Goal: Communication & Community: Answer question/provide support

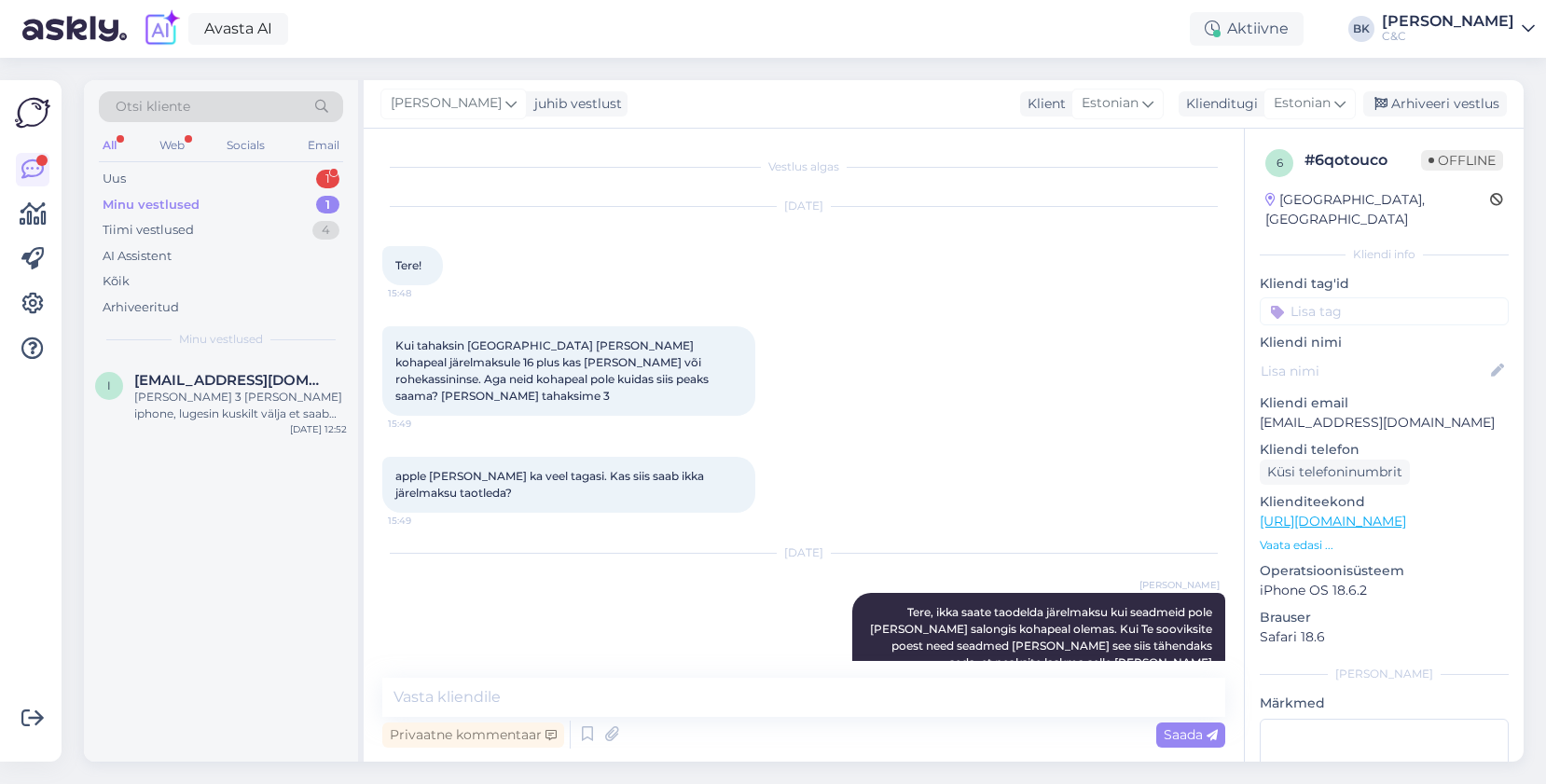
scroll to position [661, 0]
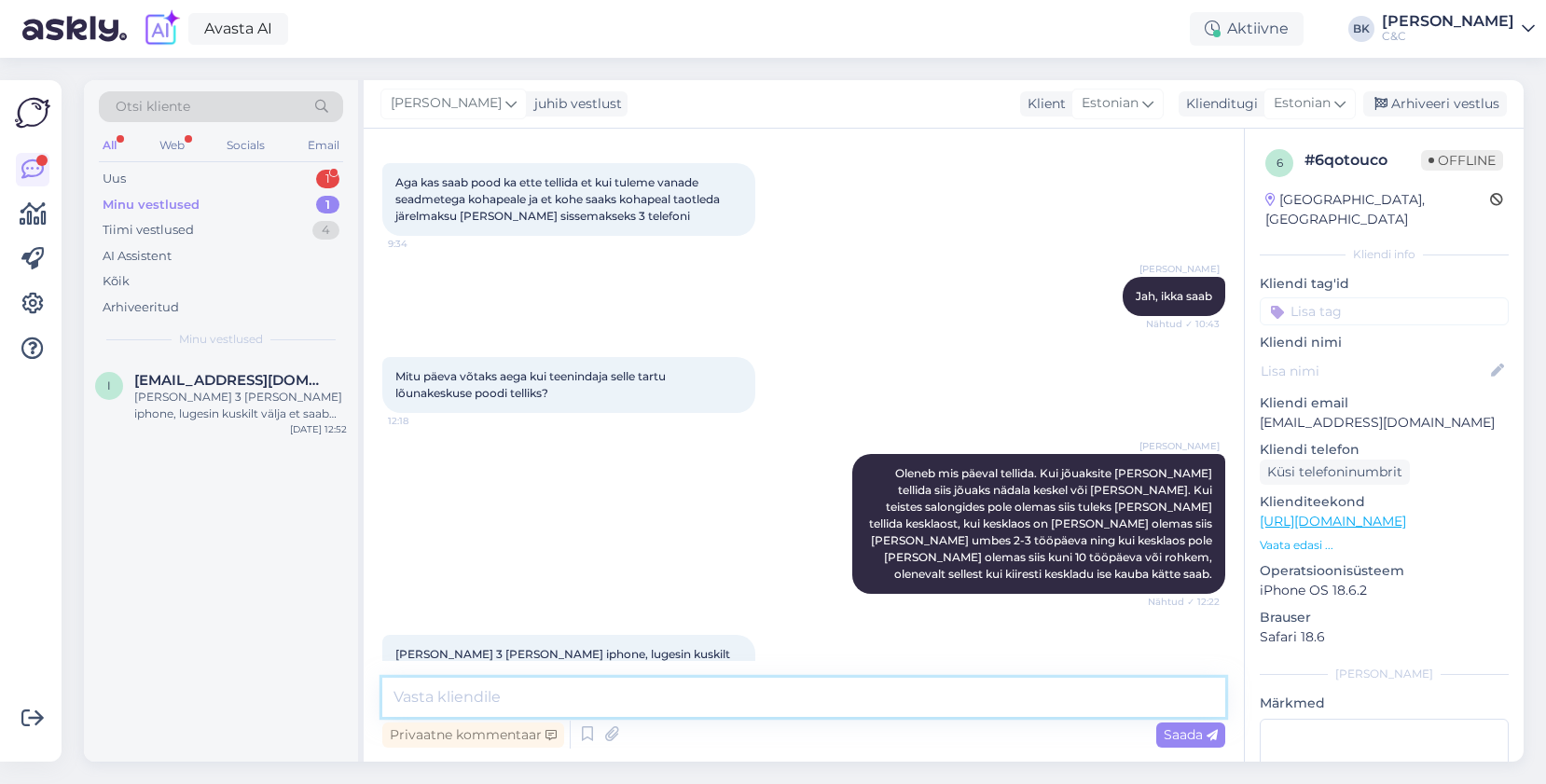
click at [525, 681] on textarea at bounding box center [803, 698] width 843 height 40
type textarea "See allahindlus tuleb ühe seadme pealt ning üks seade peab olema vähemalt 150€ …"
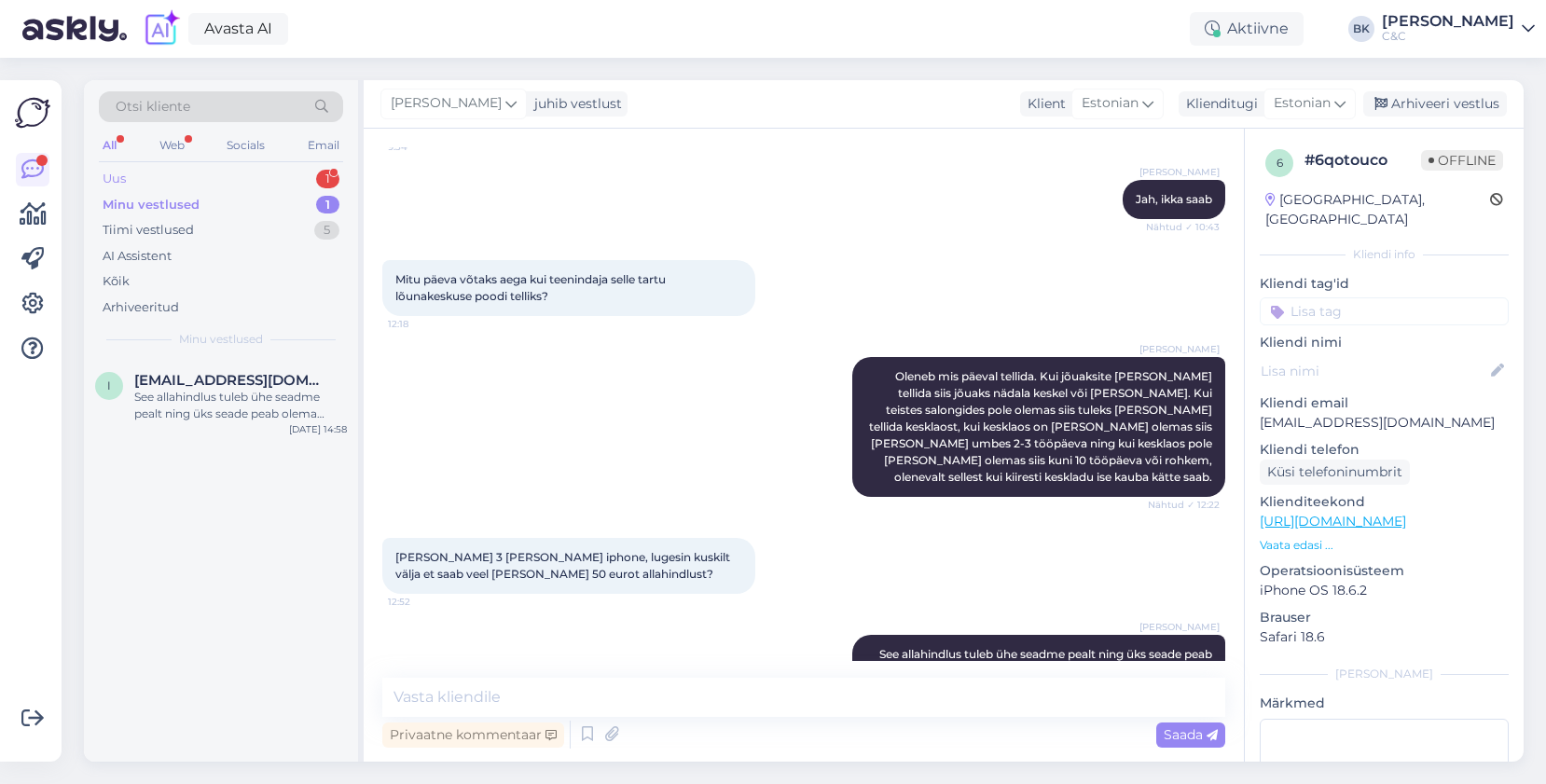
click at [184, 179] on div "Uus 1" at bounding box center [221, 179] width 245 height 26
click at [164, 403] on div "Здравствуйте, есть в наличии 17 pro max orange ?" at bounding box center [241, 406] width 213 height 34
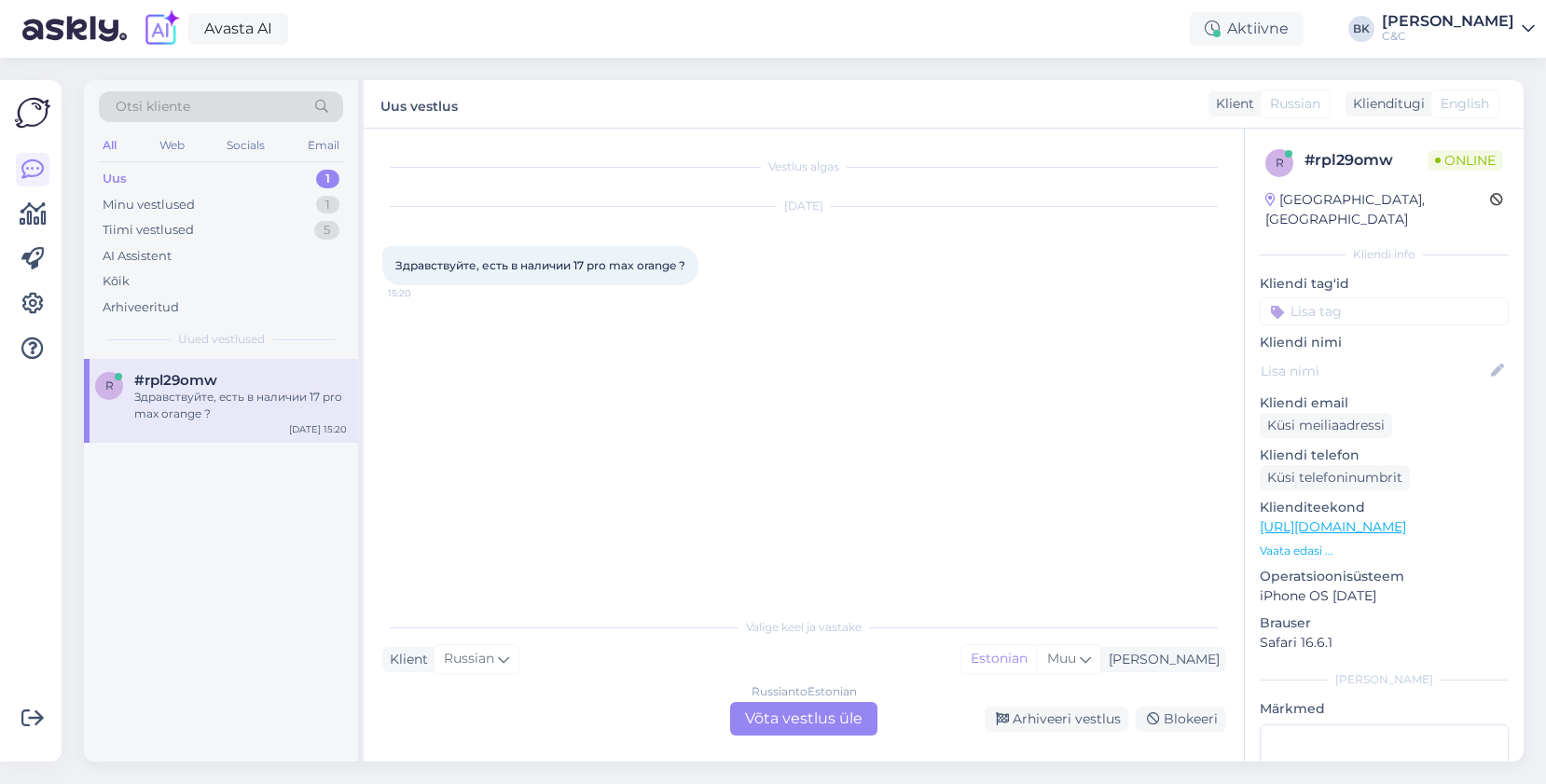
click at [796, 721] on div "Russian to Estonian Võta vestlus üle" at bounding box center [803, 719] width 148 height 34
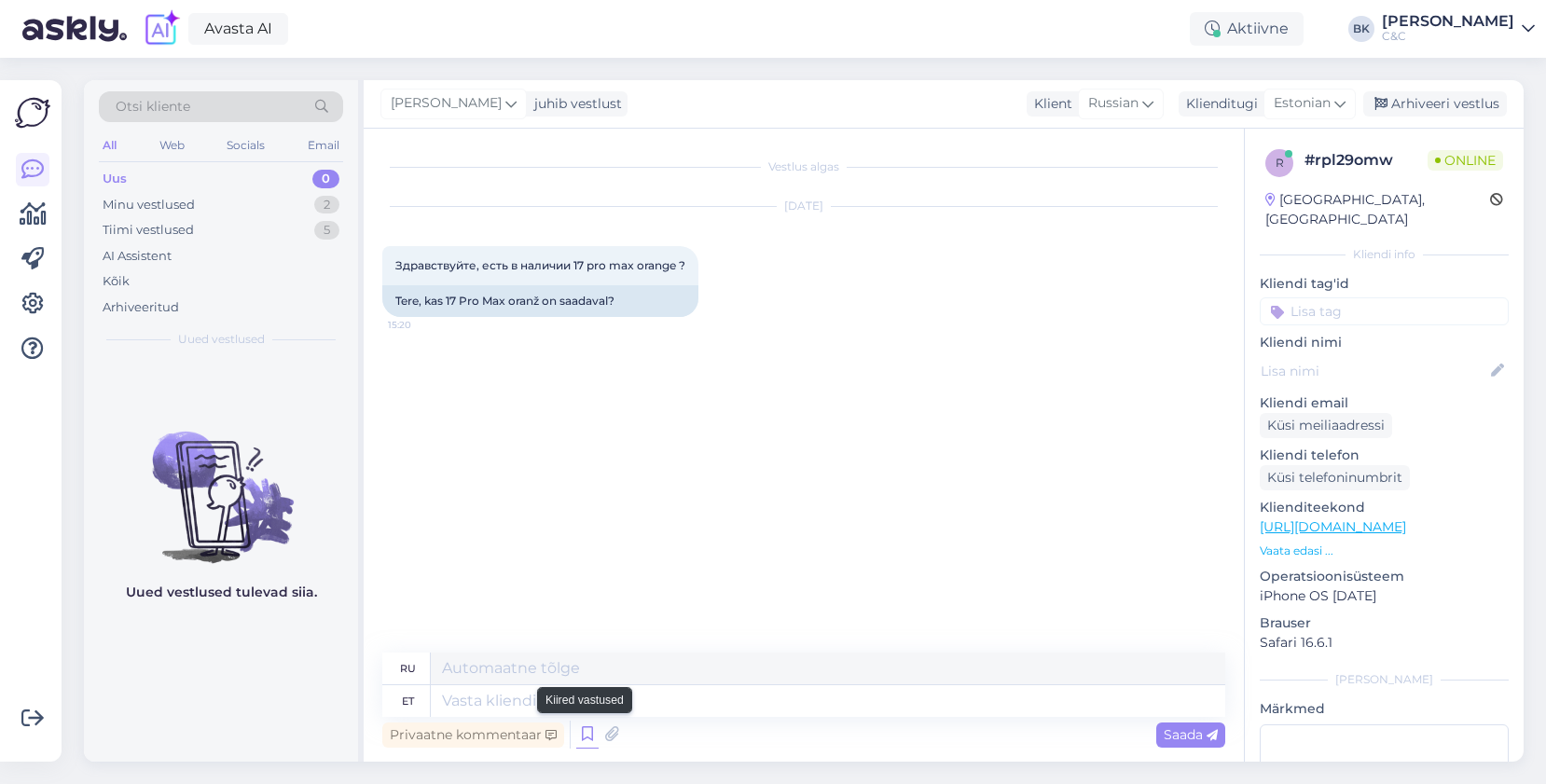
click at [581, 733] on icon at bounding box center [587, 735] width 23 height 28
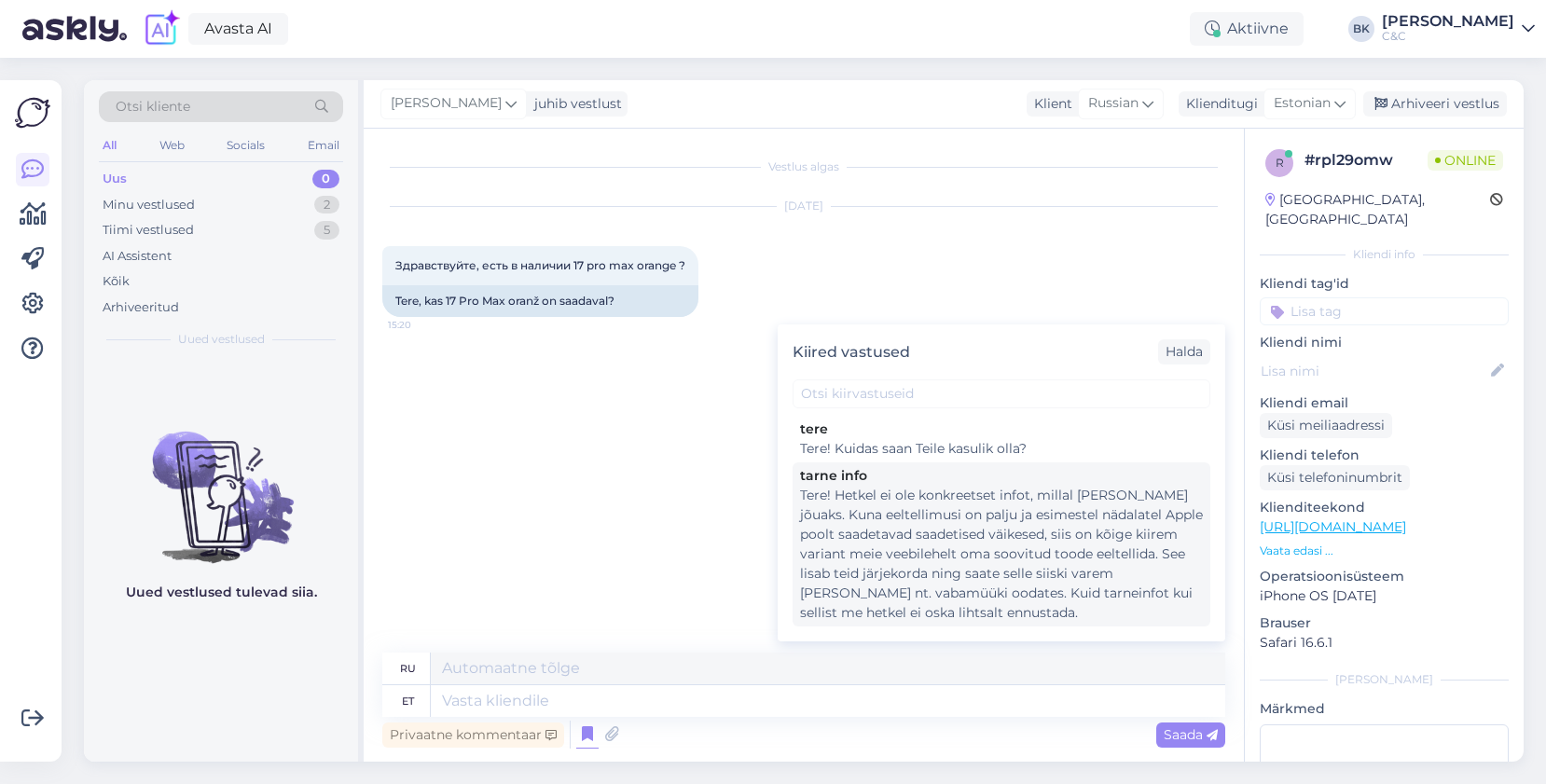
click at [1003, 497] on div "Tere! Hetkel ei ole konkreetset infot, millal [PERSON_NAME] jõuaks. Kuna eeltel…" at bounding box center [1001, 554] width 403 height 137
type textarea "Здравствуйте! В настоящее время нет точной информации о сроках поставки. Поскол…"
type textarea "Tere! Hetkel ei ole konkreetset infot, millal [PERSON_NAME] jõuaks. Kuna eeltel…"
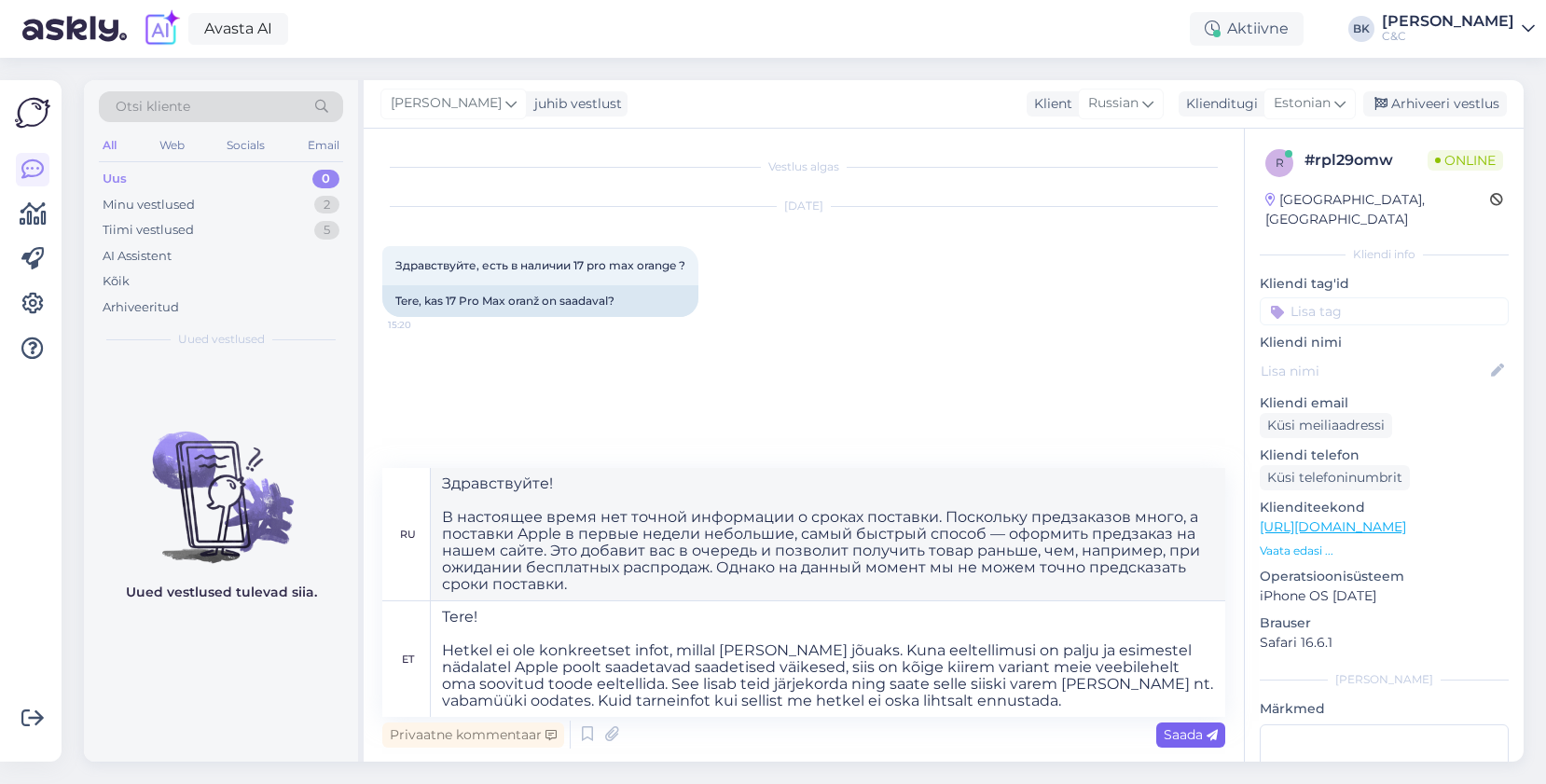
click at [1177, 735] on span "Saada" at bounding box center [1190, 735] width 54 height 17
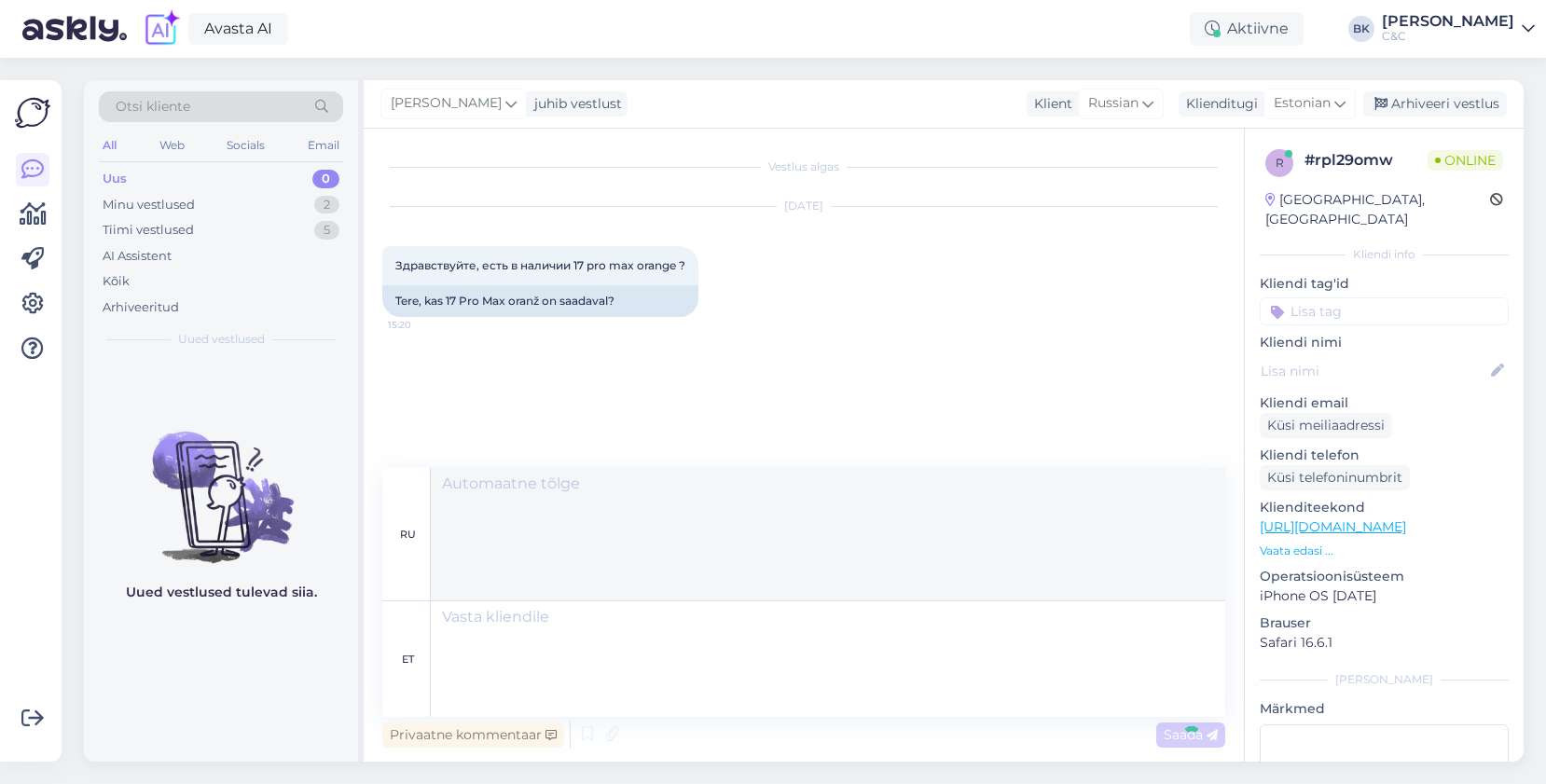
scroll to position [99, 0]
